Goal: Information Seeking & Learning: Understand process/instructions

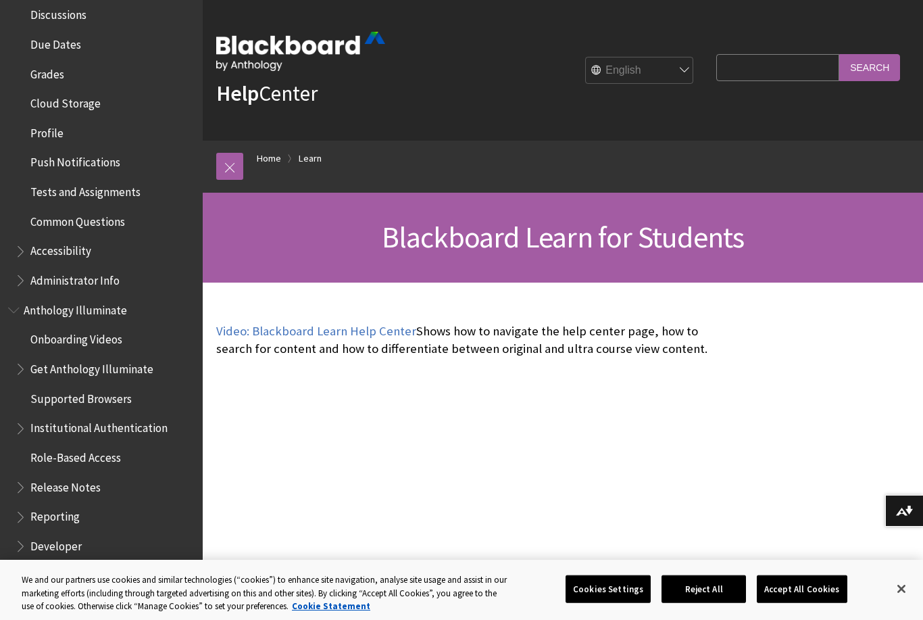
click at [255, 51] on img at bounding box center [300, 51] width 169 height 39
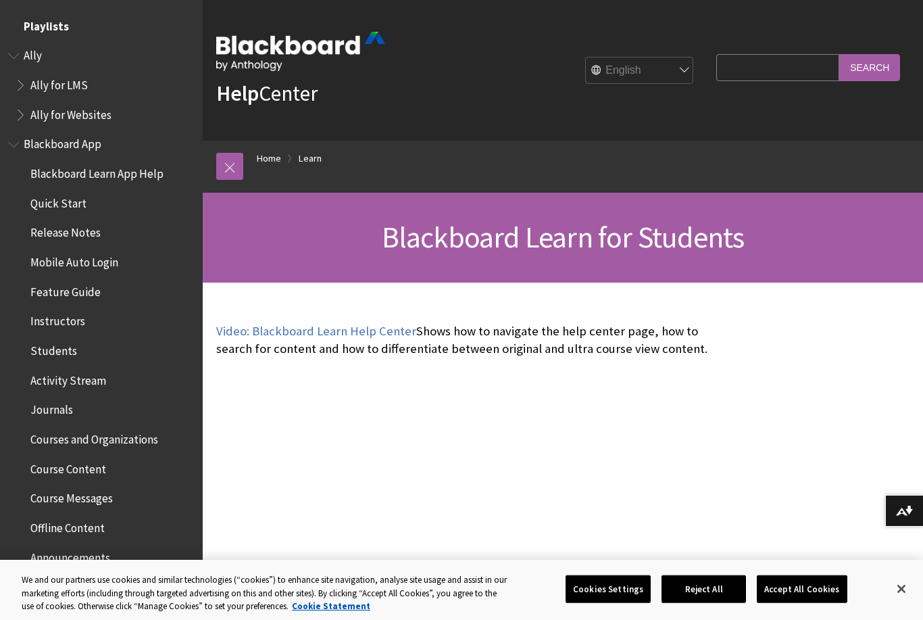
click at [46, 28] on span "Playlists" at bounding box center [46, 24] width 45 height 18
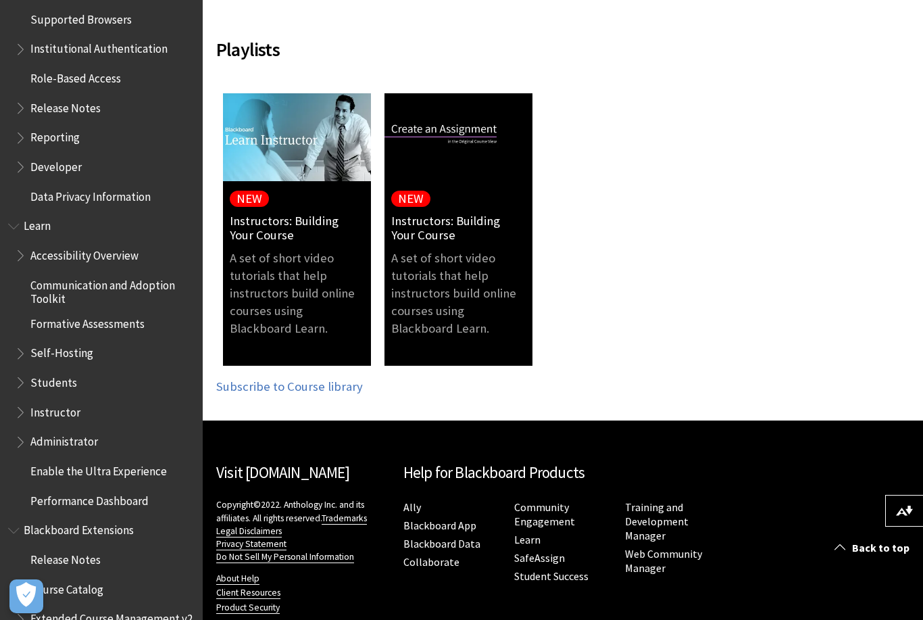
scroll to position [971, 0]
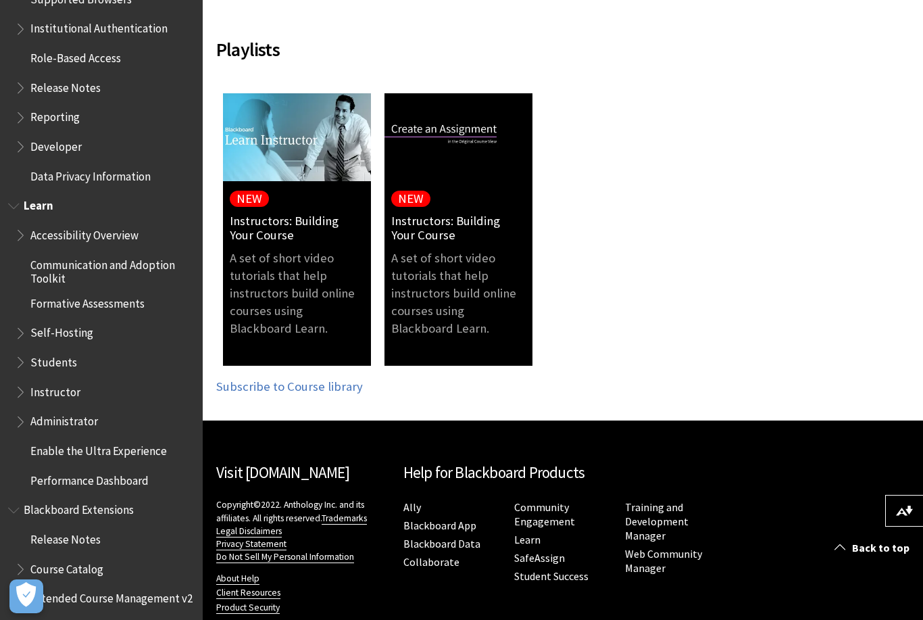
click at [56, 351] on span "Students" at bounding box center [53, 360] width 47 height 18
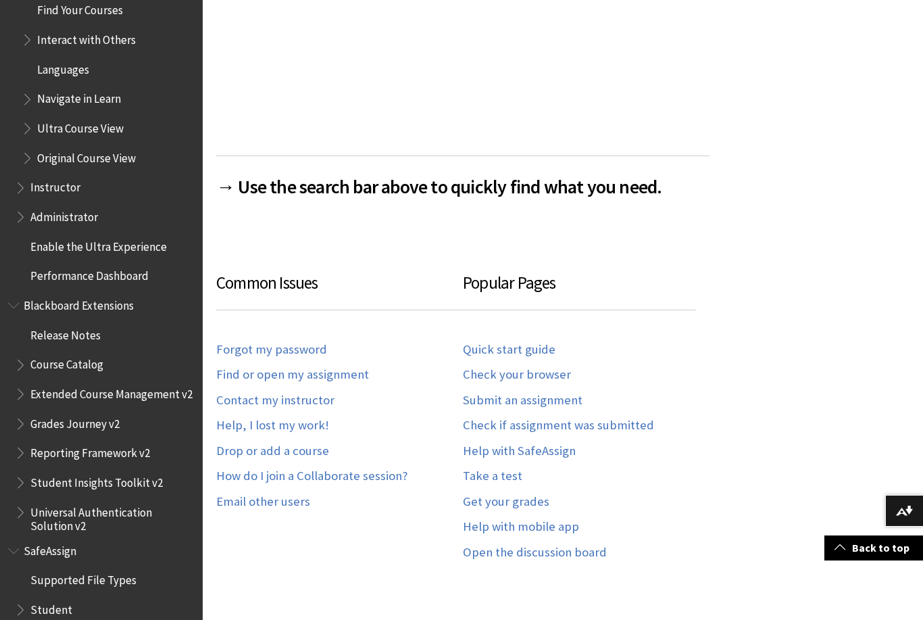
scroll to position [1470, 0]
click at [48, 599] on span "Student" at bounding box center [51, 608] width 42 height 18
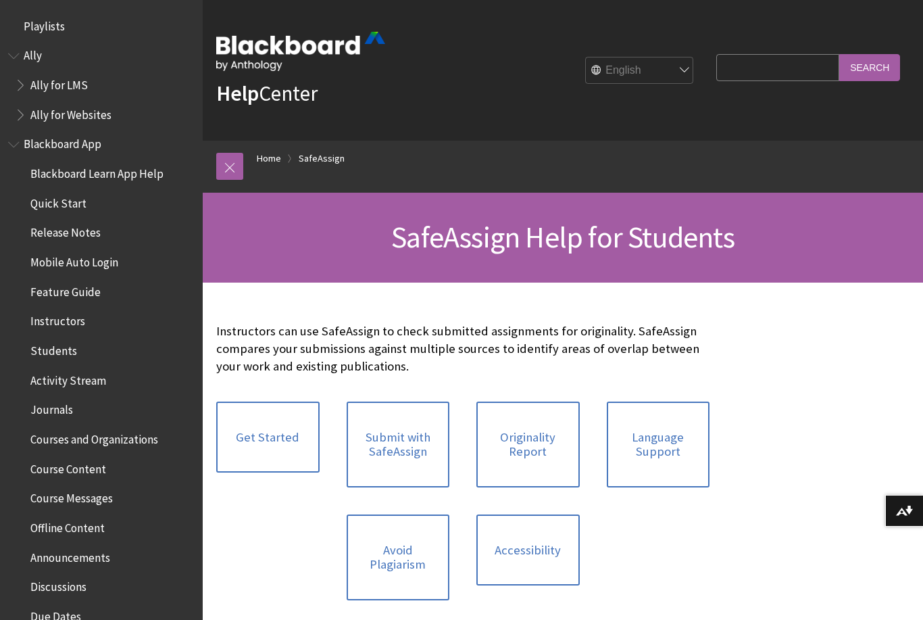
scroll to position [1398, 0]
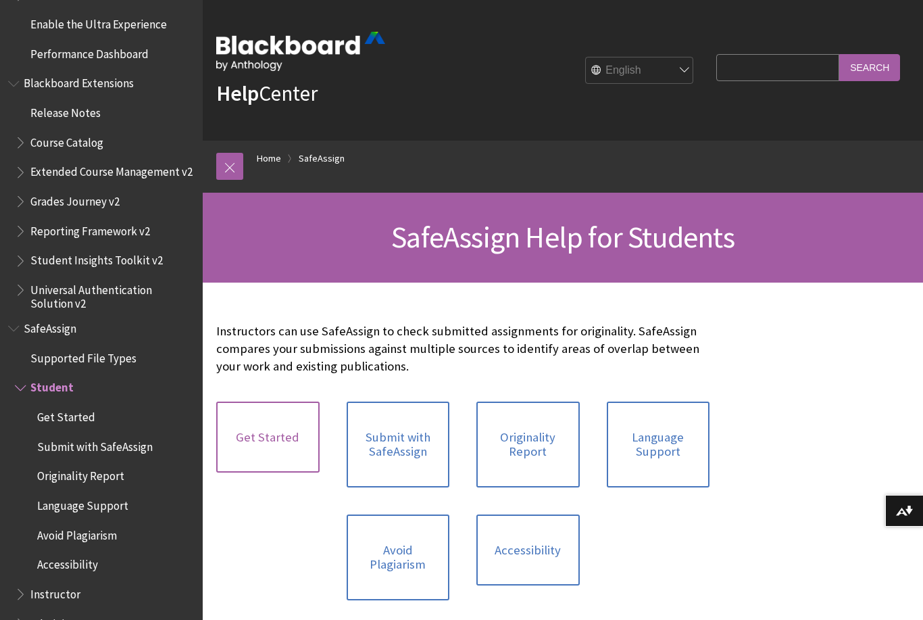
click at [254, 434] on link "Get Started" at bounding box center [267, 437] width 103 height 72
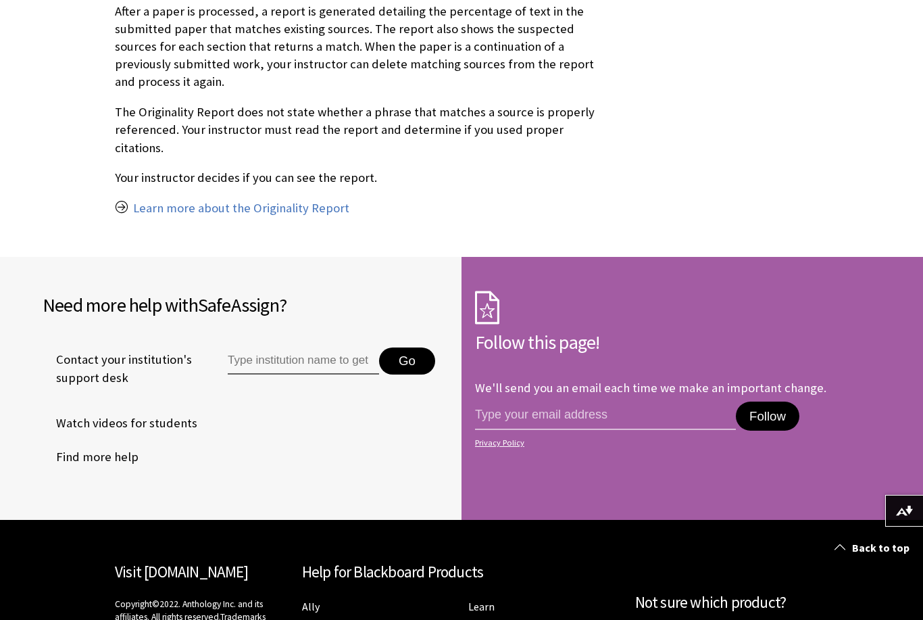
scroll to position [1126, 0]
